Goal: Navigation & Orientation: Understand site structure

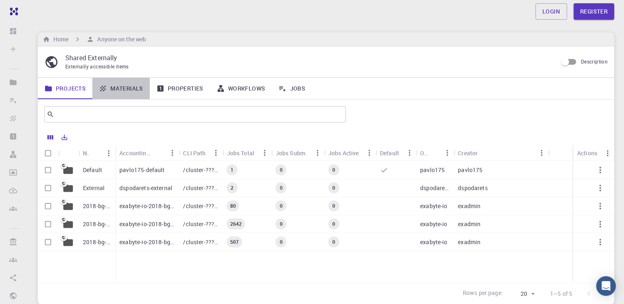
click at [125, 91] on link "Materials" at bounding box center [120, 88] width 57 height 21
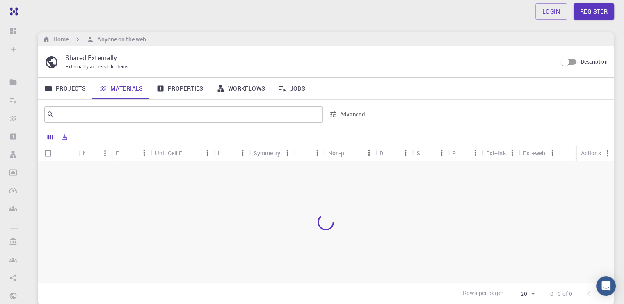
drag, startPoint x: 267, startPoint y: 34, endPoint x: 312, endPoint y: 34, distance: 44.3
click at [239, 34] on div "Home Anyone on the web" at bounding box center [326, 39] width 576 height 14
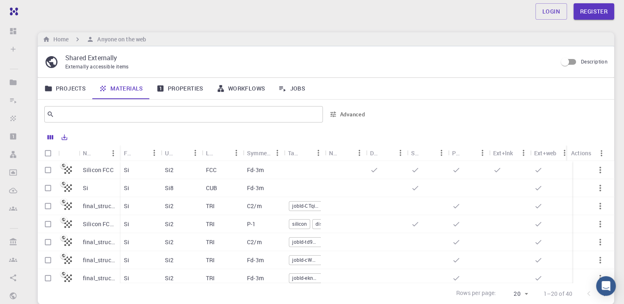
click at [325, 224] on div "silicon distorted" at bounding box center [304, 224] width 41 height 18
drag, startPoint x: 286, startPoint y: 85, endPoint x: 247, endPoint y: 91, distance: 39.5
click at [286, 85] on link "Jobs" at bounding box center [292, 88] width 40 height 21
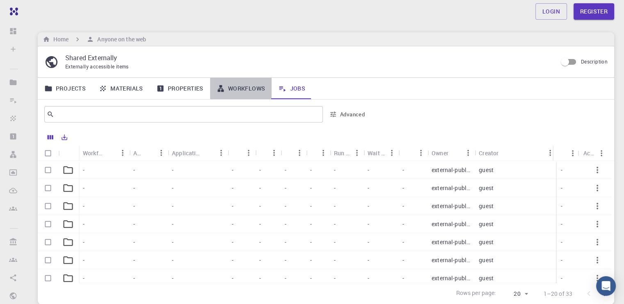
click at [252, 94] on link "Workflows" at bounding box center [241, 88] width 62 height 21
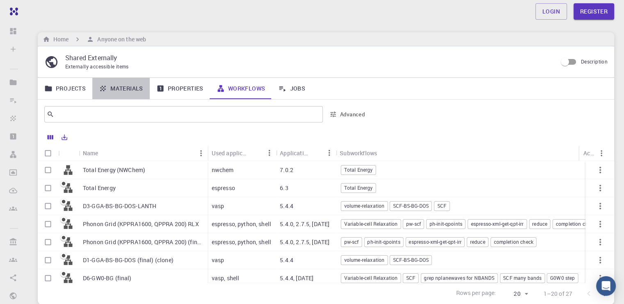
click at [130, 90] on link "Materials" at bounding box center [120, 88] width 57 height 21
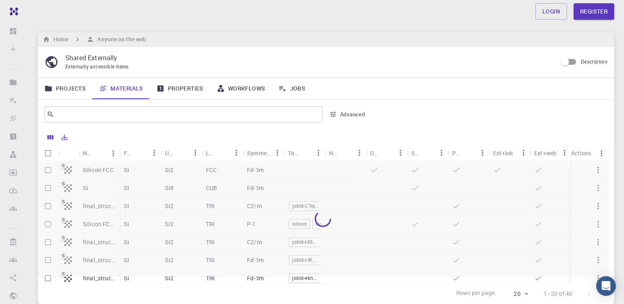
click at [154, 88] on link "Properties" at bounding box center [180, 88] width 60 height 21
click at [173, 85] on link "Properties" at bounding box center [180, 88] width 60 height 21
